Goal: Transaction & Acquisition: Purchase product/service

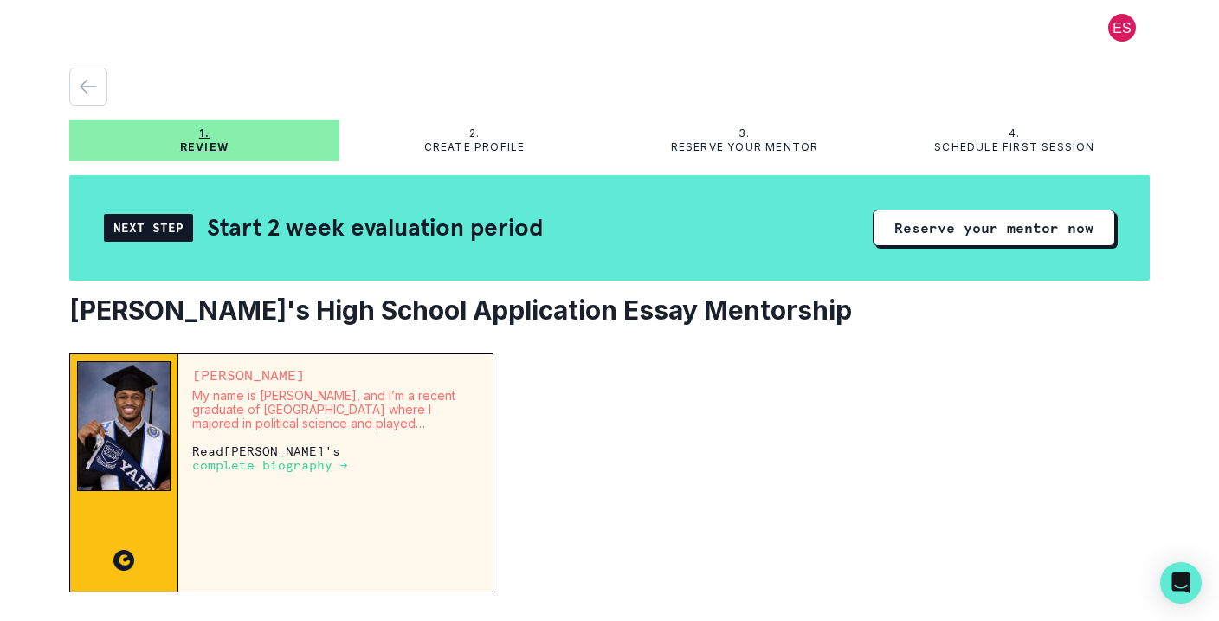
scroll to position [21, 0]
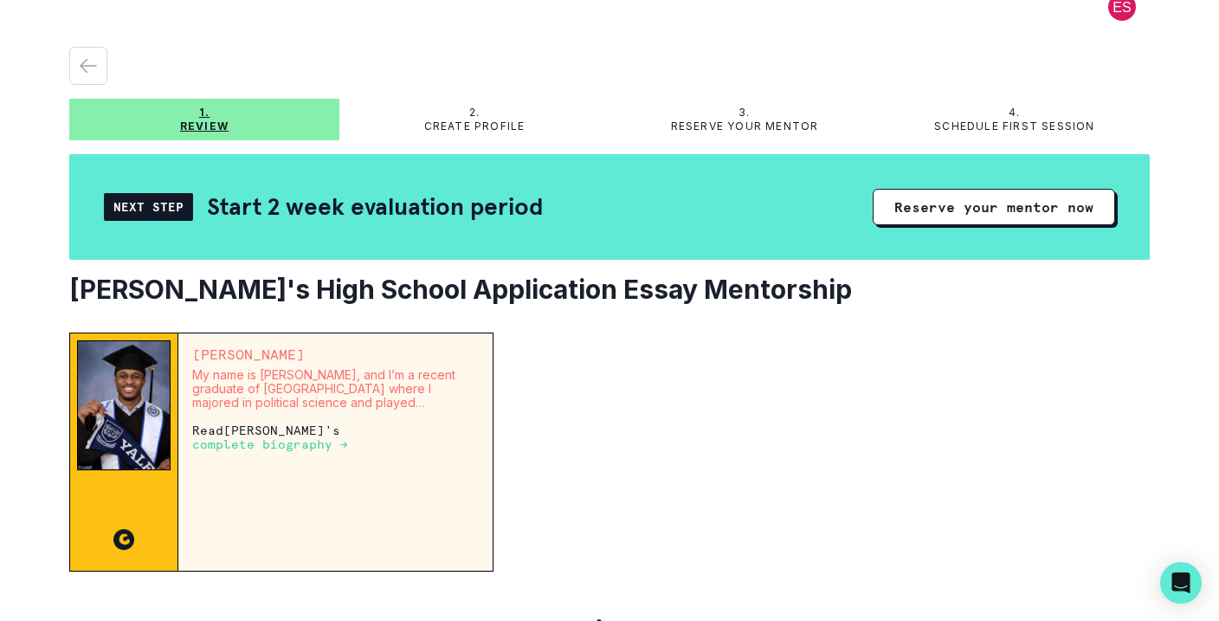
click at [314, 441] on p "complete biography →" at bounding box center [270, 444] width 156 height 14
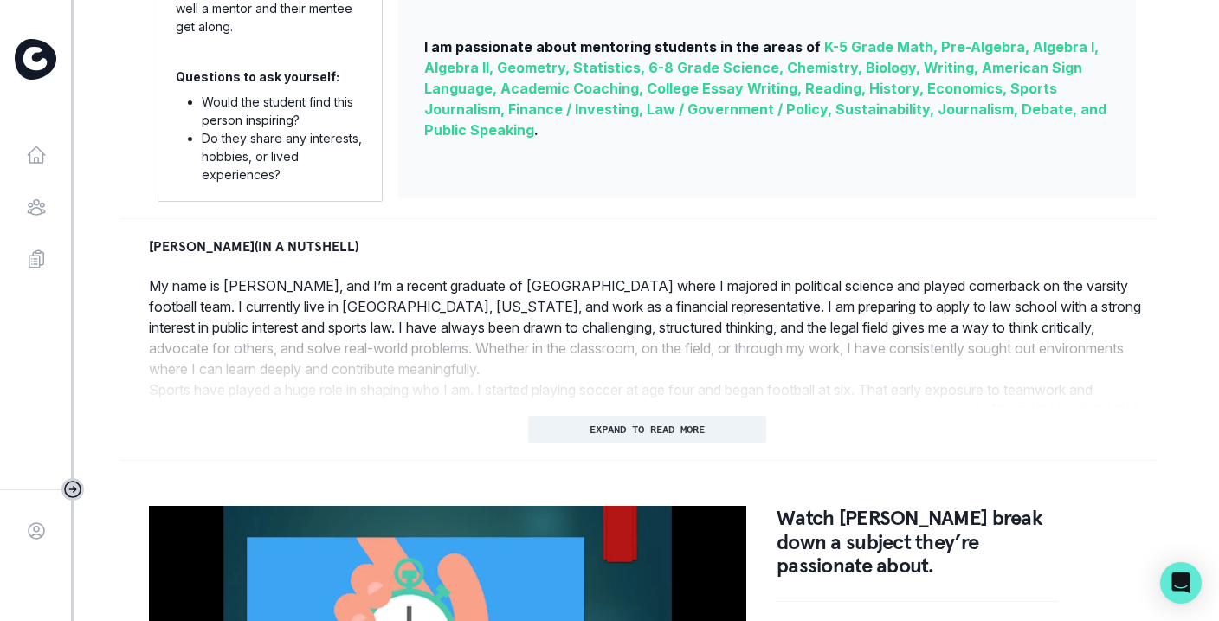
scroll to position [635, 0]
click at [647, 431] on p "EXPAND TO READ MORE" at bounding box center [647, 429] width 115 height 12
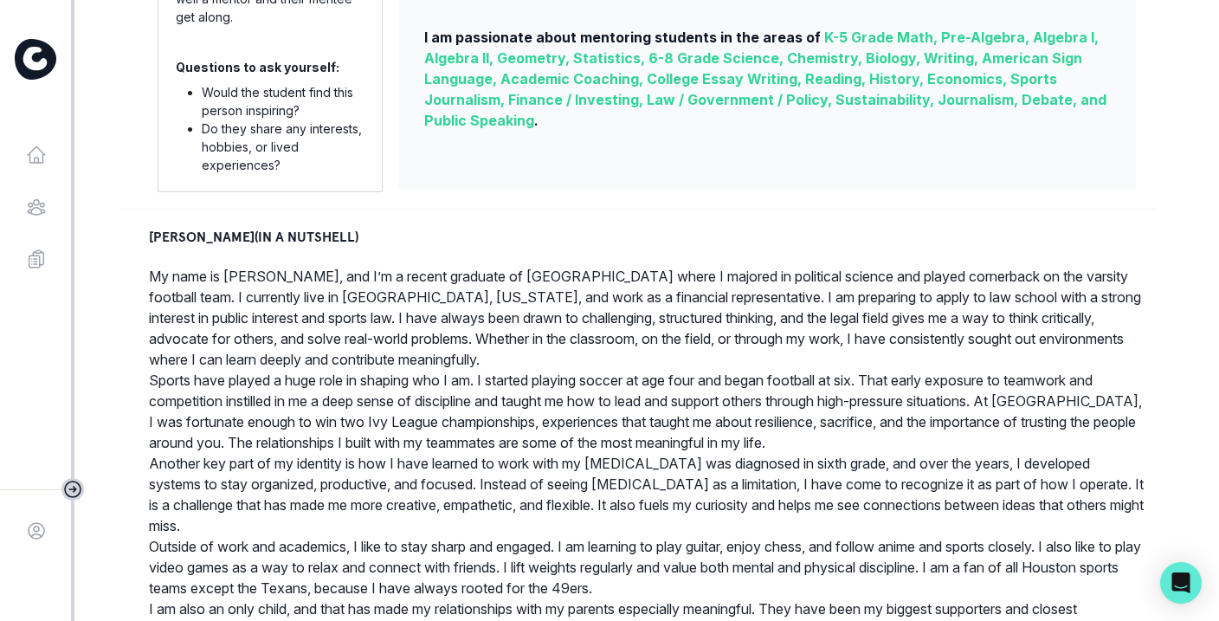
scroll to position [0, 0]
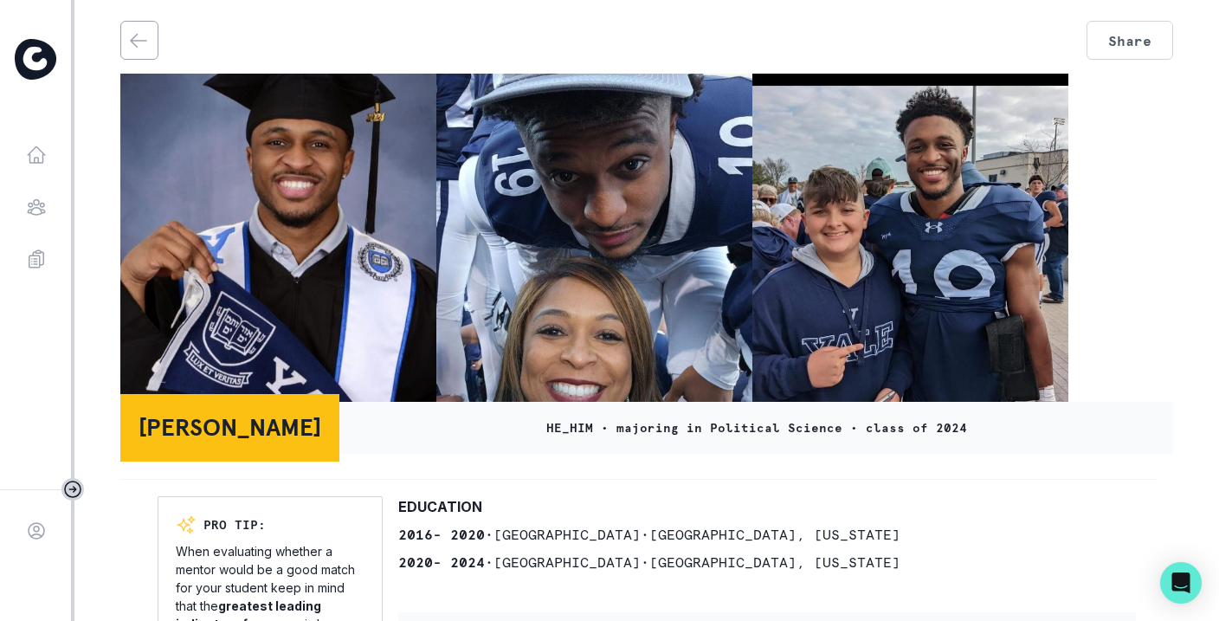
click at [130, 36] on icon "back" at bounding box center [138, 40] width 21 height 21
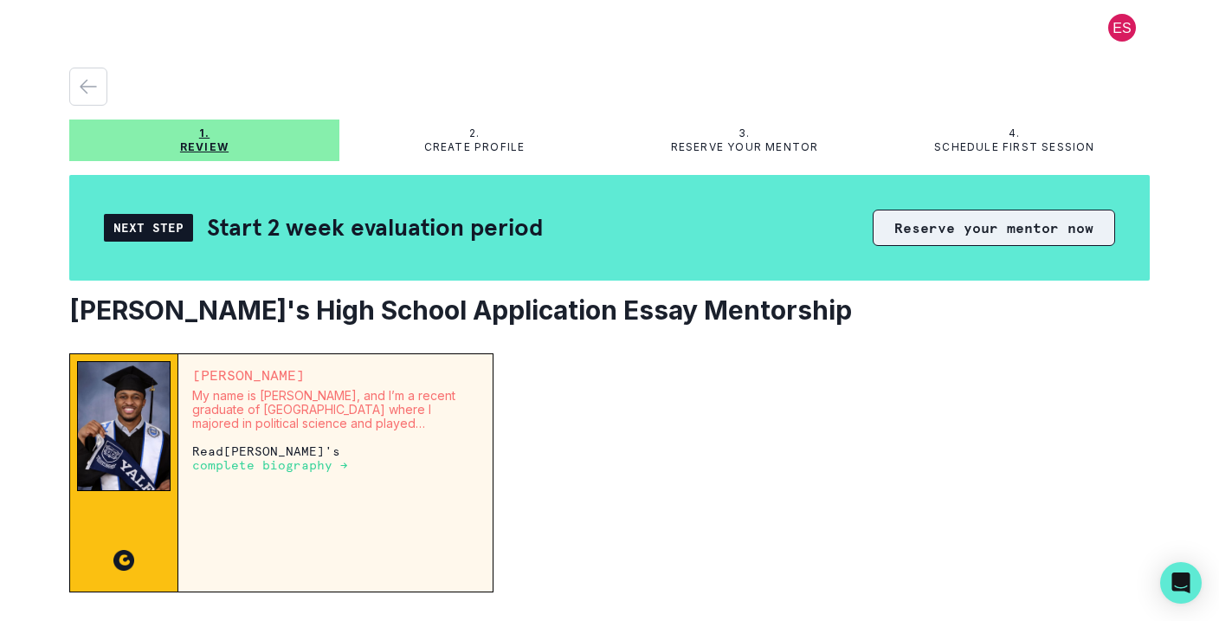
click at [1000, 236] on button "Reserve your mentor now" at bounding box center [994, 228] width 242 height 36
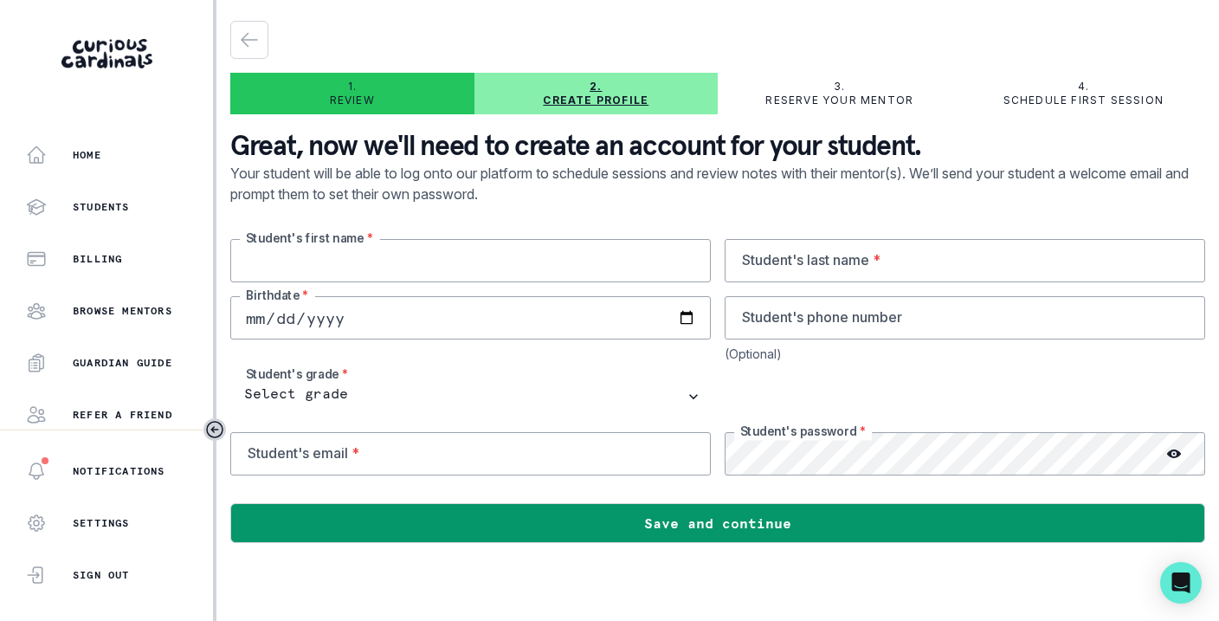
click at [397, 260] on input "text" at bounding box center [470, 260] width 481 height 43
type input "[PERSON_NAME]"
click at [233, 326] on input "date" at bounding box center [470, 317] width 481 height 43
type input "[DATE]"
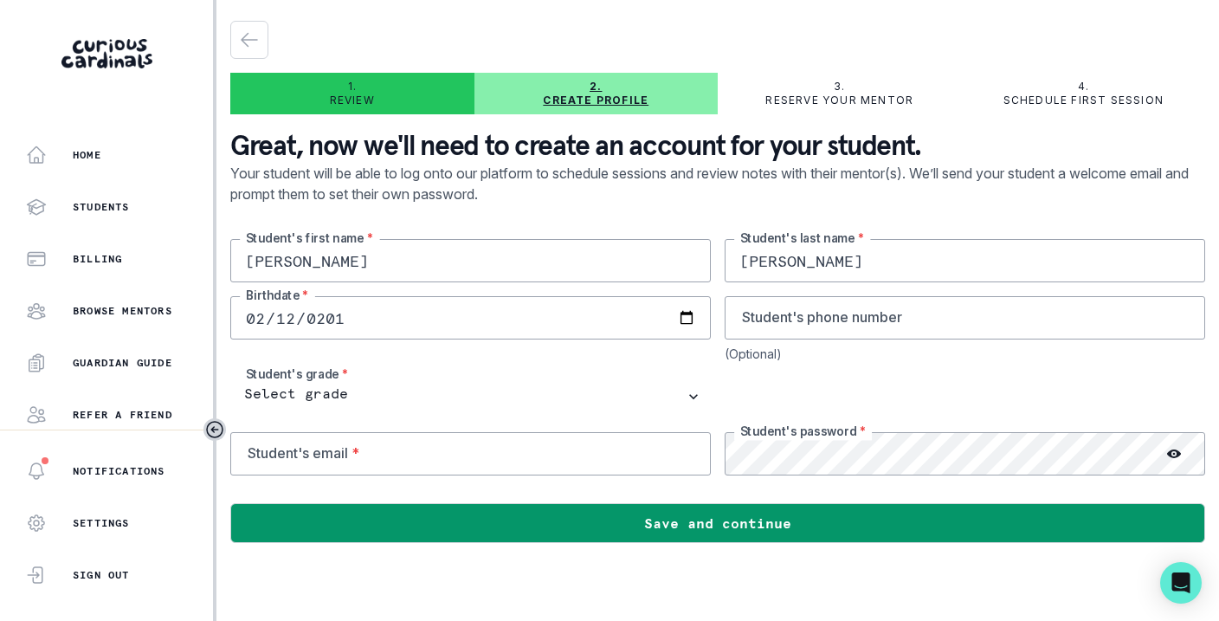
click at [291, 317] on input "[DATE]" at bounding box center [470, 317] width 481 height 43
type input "[DATE]"
click at [766, 324] on input "tel" at bounding box center [965, 317] width 481 height 43
type input "[PHONE_NUMBER]"
click at [377, 468] on input "email" at bounding box center [470, 453] width 481 height 43
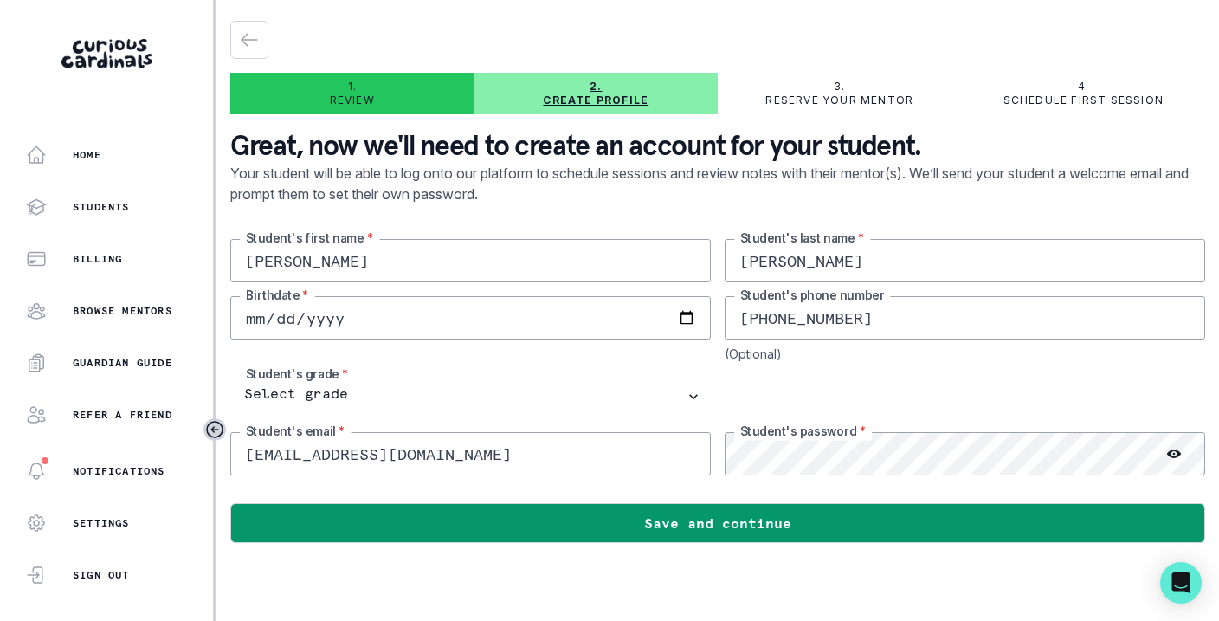
type input "[EMAIL_ADDRESS][DOMAIN_NAME]"
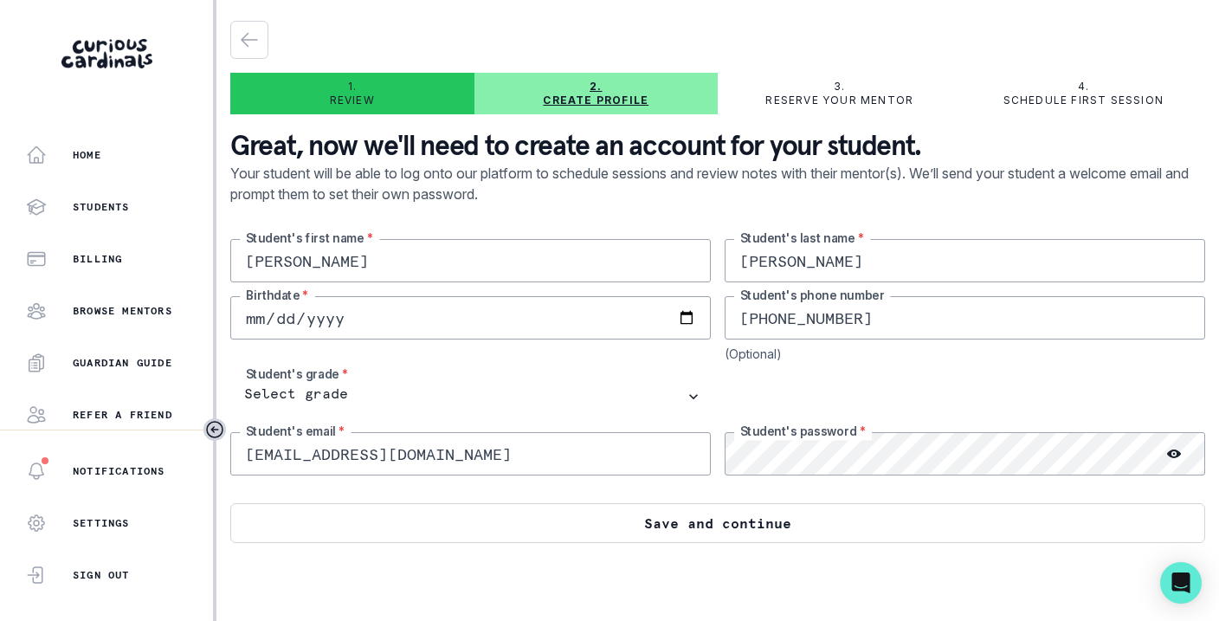
click at [802, 525] on button "Save and continue" at bounding box center [717, 523] width 975 height 40
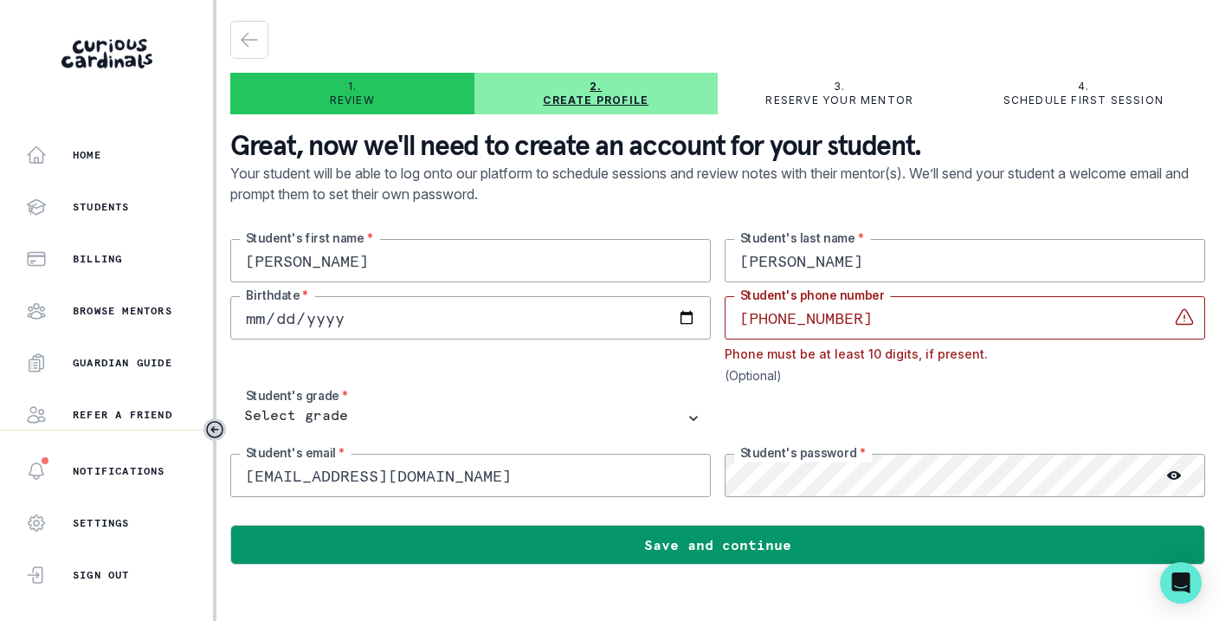
click at [814, 320] on input "[PHONE_NUMBER]" at bounding box center [965, 317] width 481 height 43
click at [776, 321] on input "415-9339958" at bounding box center [965, 317] width 481 height 43
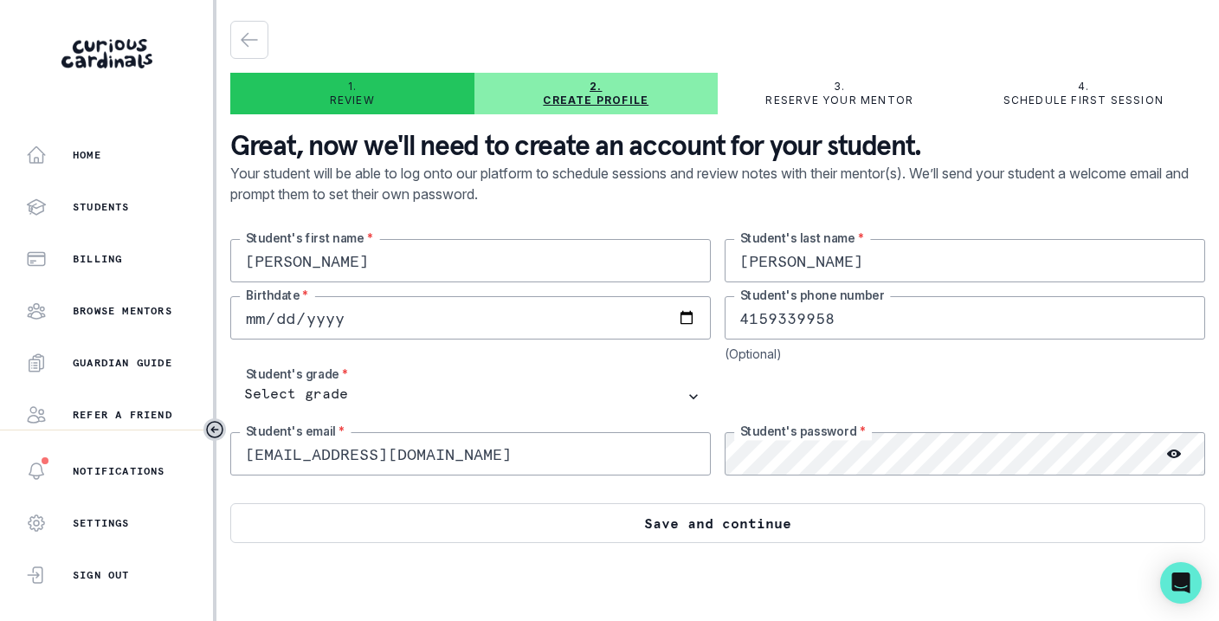
type input "4159339958"
click at [740, 529] on button "Save and continue" at bounding box center [717, 523] width 975 height 40
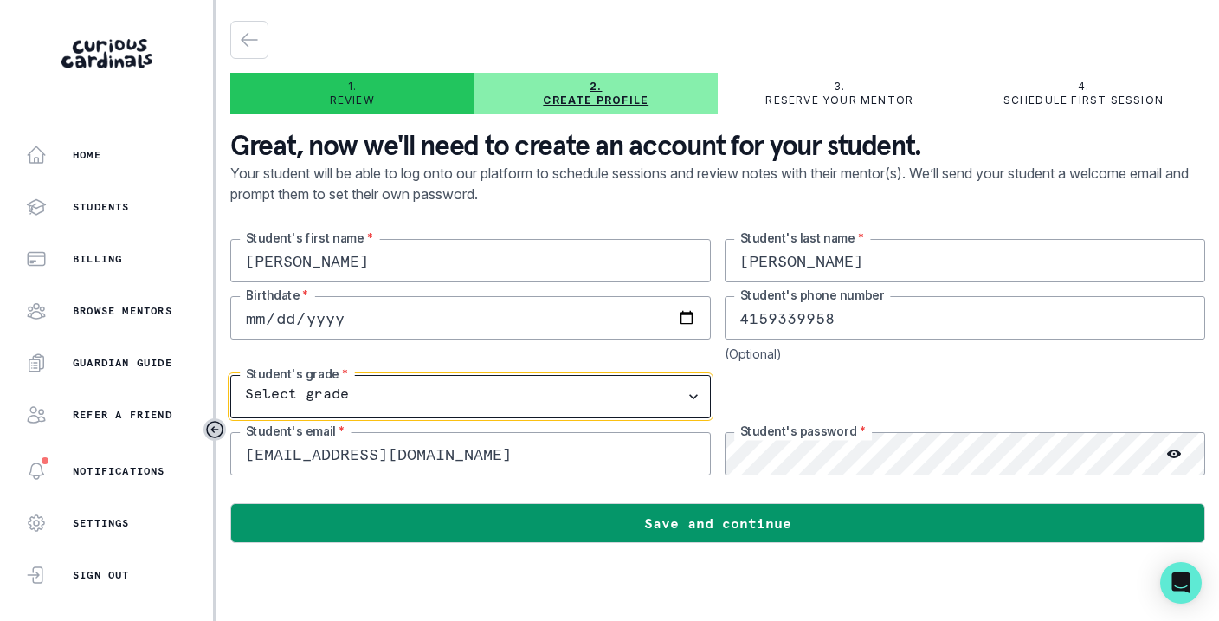
click at [625, 400] on select "Select grade 1st Grade 2nd Grade 3rd Grade 4th Grade 5th Grade 6th Grade 7th Gr…" at bounding box center [470, 396] width 481 height 43
select select "8th Grade"
click at [230, 375] on select "Select grade 1st Grade 2nd Grade 3rd Grade 4th Grade 5th Grade 6th Grade 7th Gr…" at bounding box center [470, 396] width 481 height 43
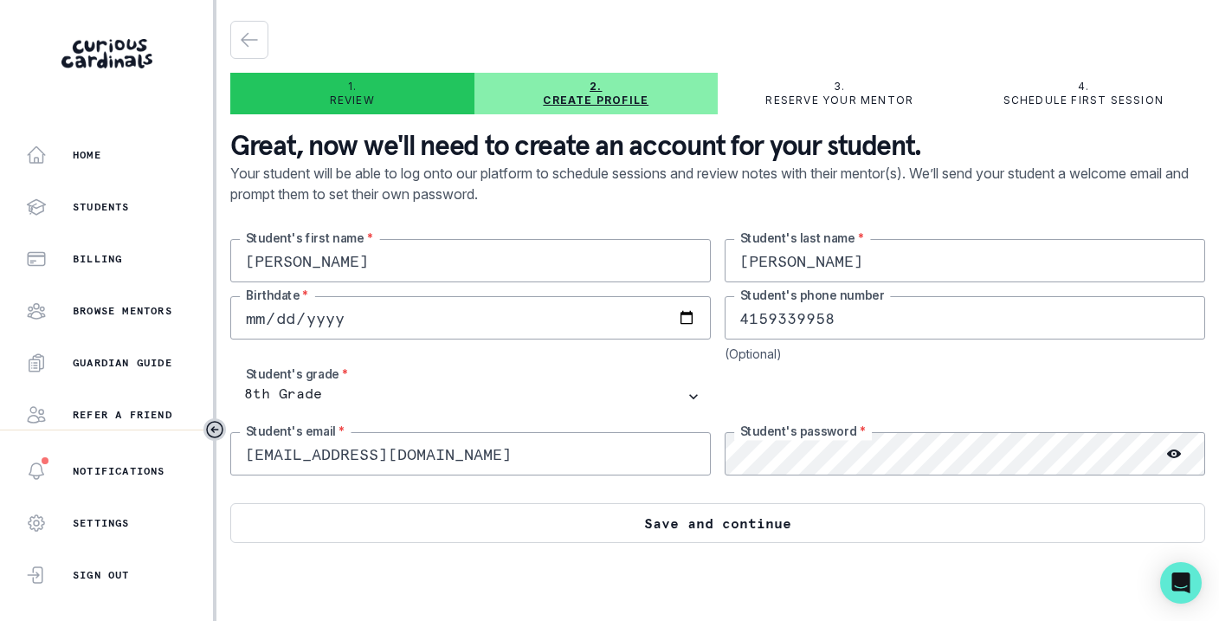
click at [738, 520] on button "Save and continue" at bounding box center [717, 523] width 975 height 40
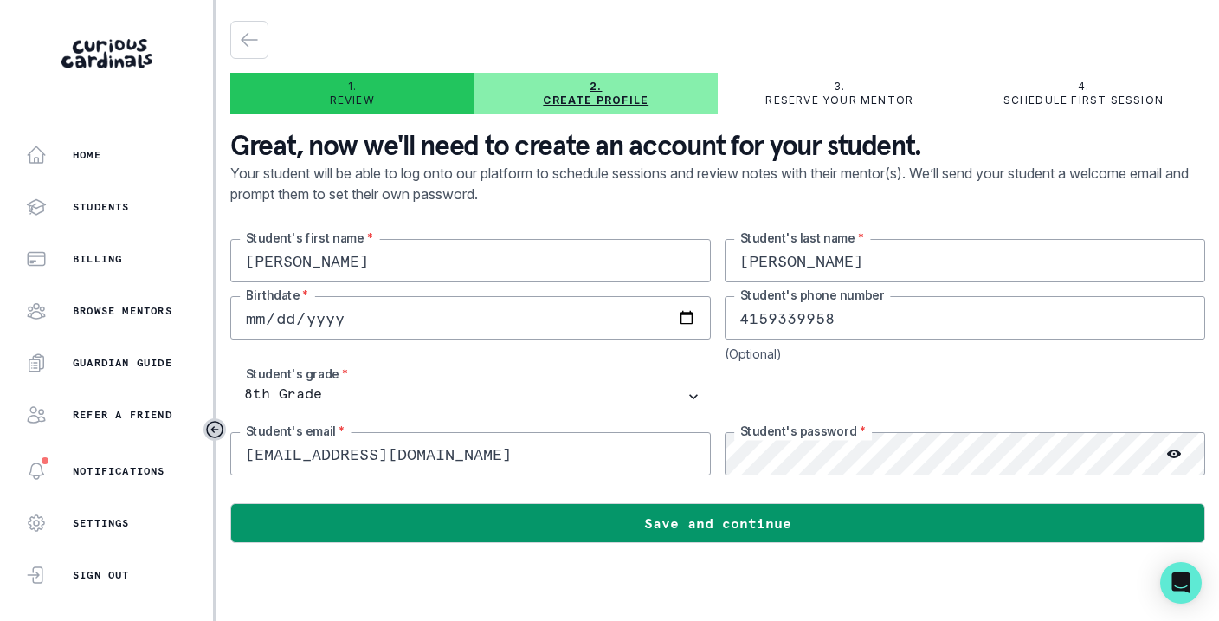
click at [605, 103] on p "Create profile" at bounding box center [596, 101] width 106 height 14
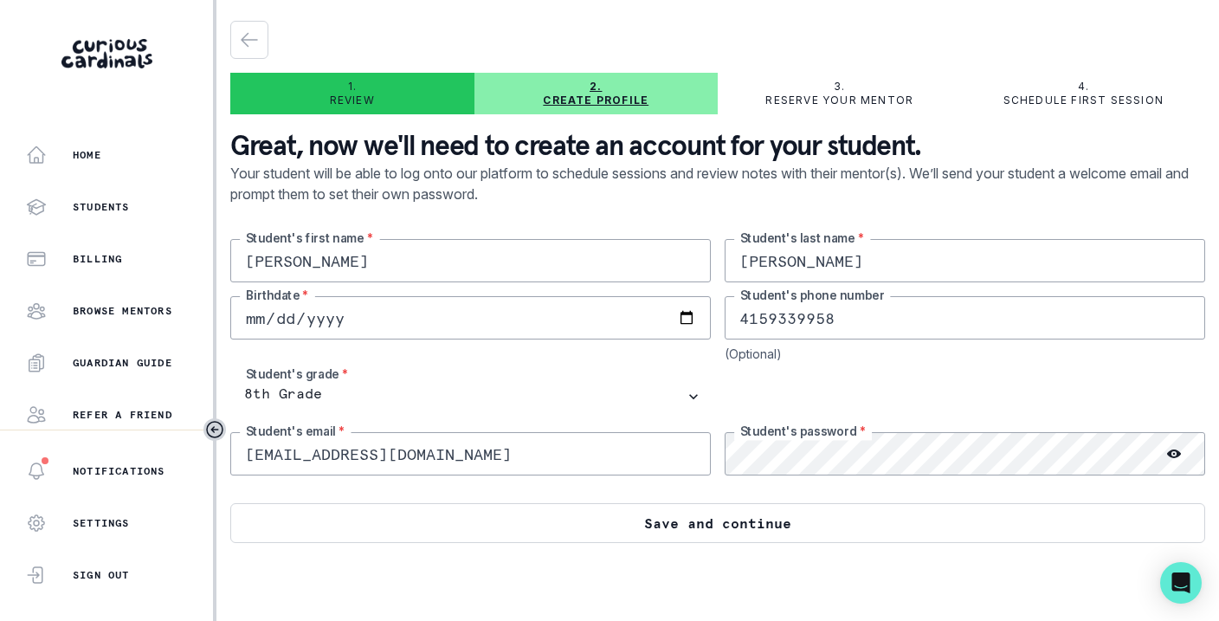
click at [761, 528] on button "Save and continue" at bounding box center [717, 523] width 975 height 40
